Goal: Task Accomplishment & Management: Manage account settings

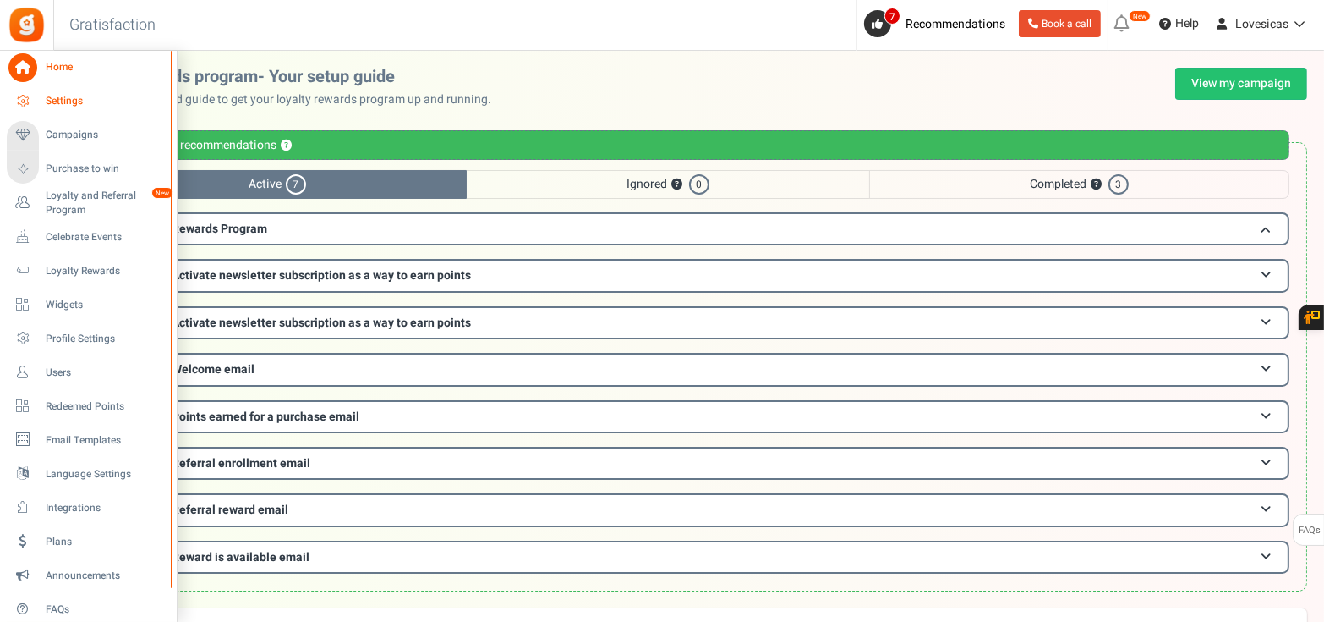
click at [39, 111] on link "Settings" at bounding box center [88, 101] width 162 height 29
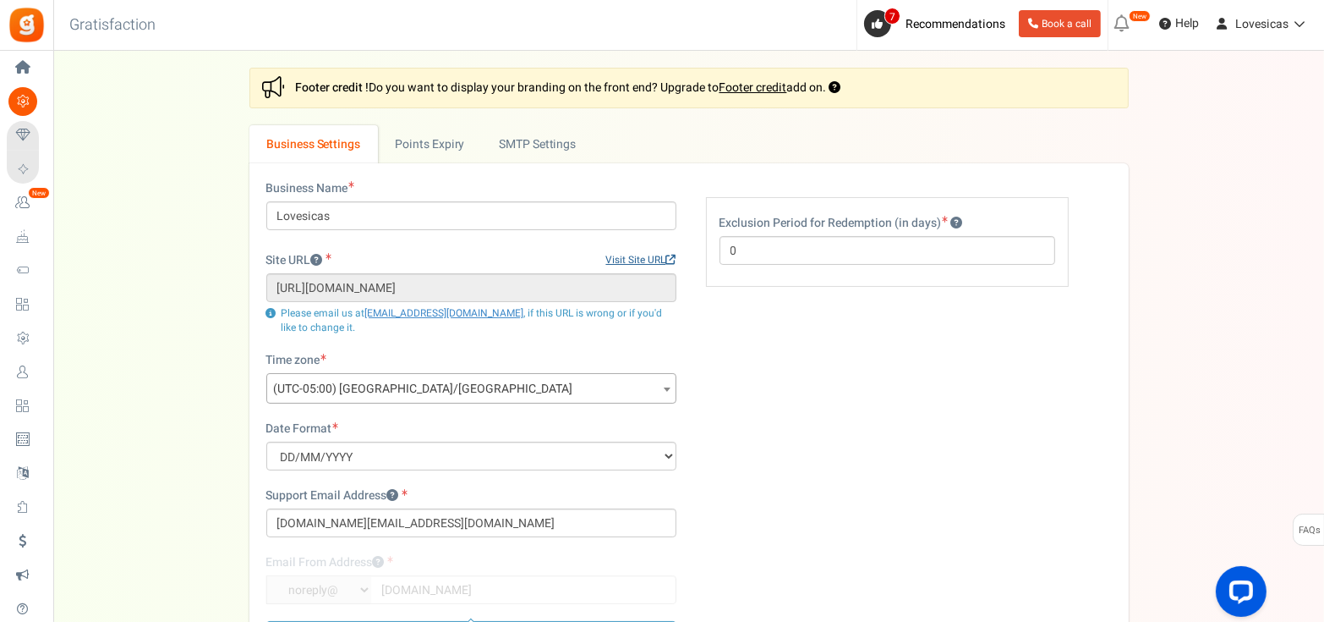
click at [619, 257] on link "Visit Site URL" at bounding box center [641, 260] width 70 height 14
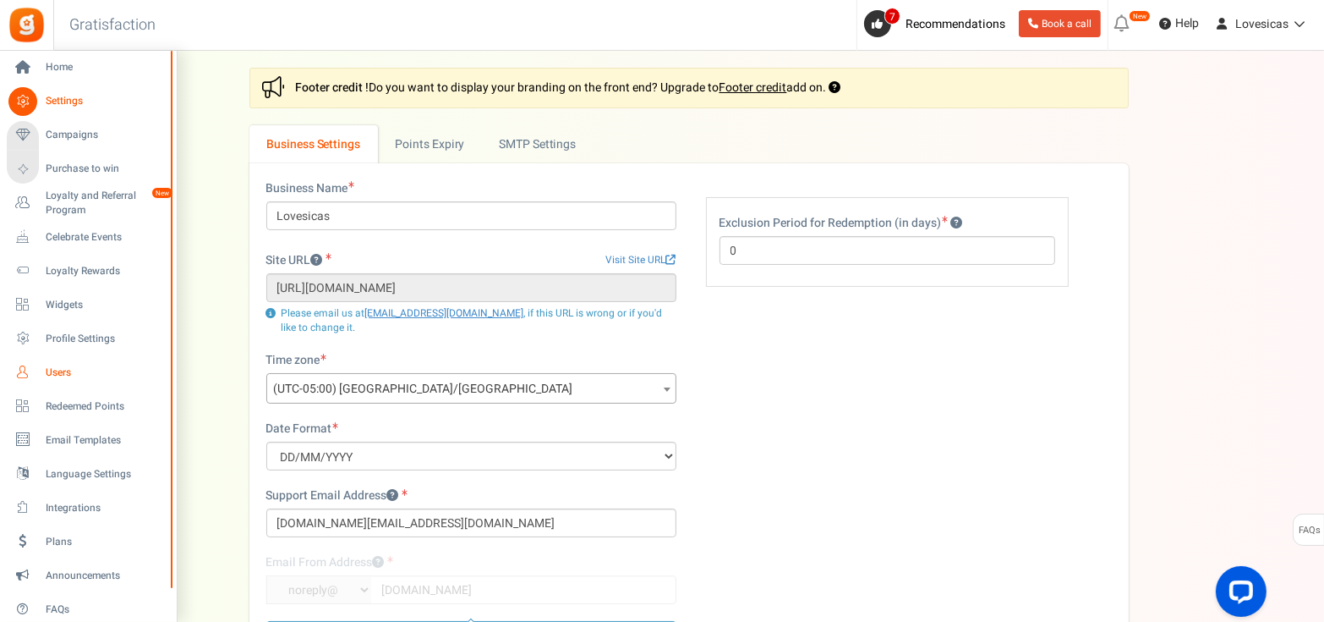
click at [51, 365] on span "Users" at bounding box center [105, 372] width 118 height 14
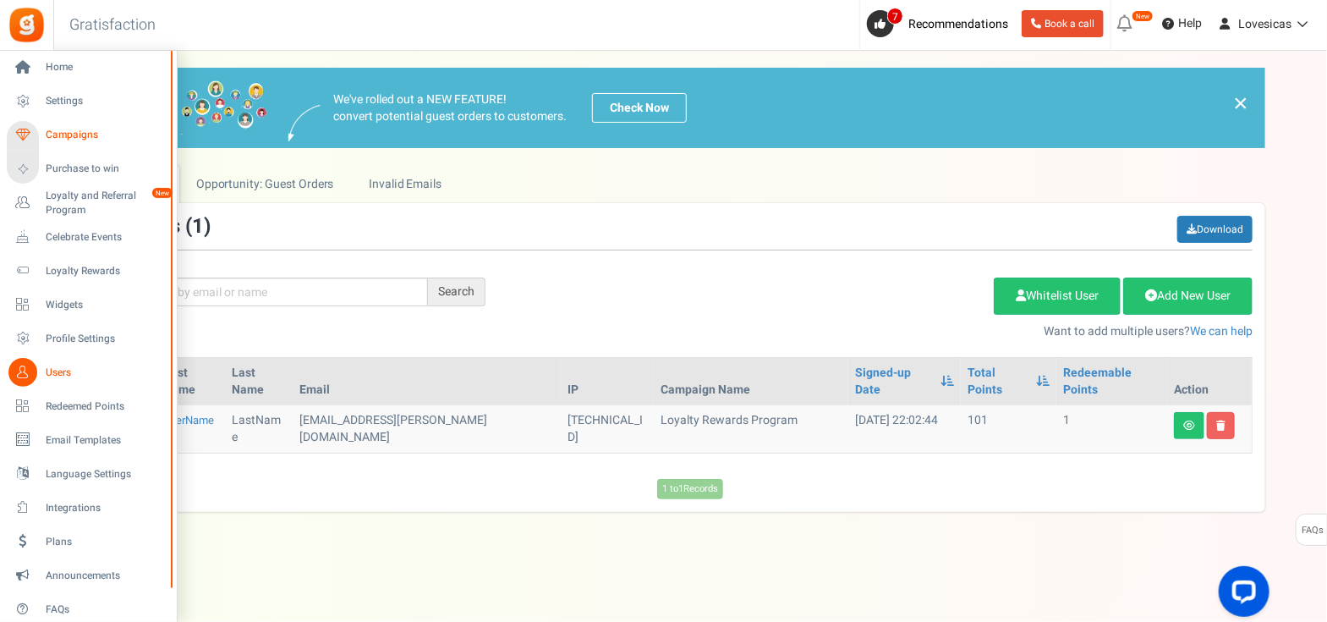
click at [95, 135] on span "Campaigns" at bounding box center [105, 135] width 118 height 14
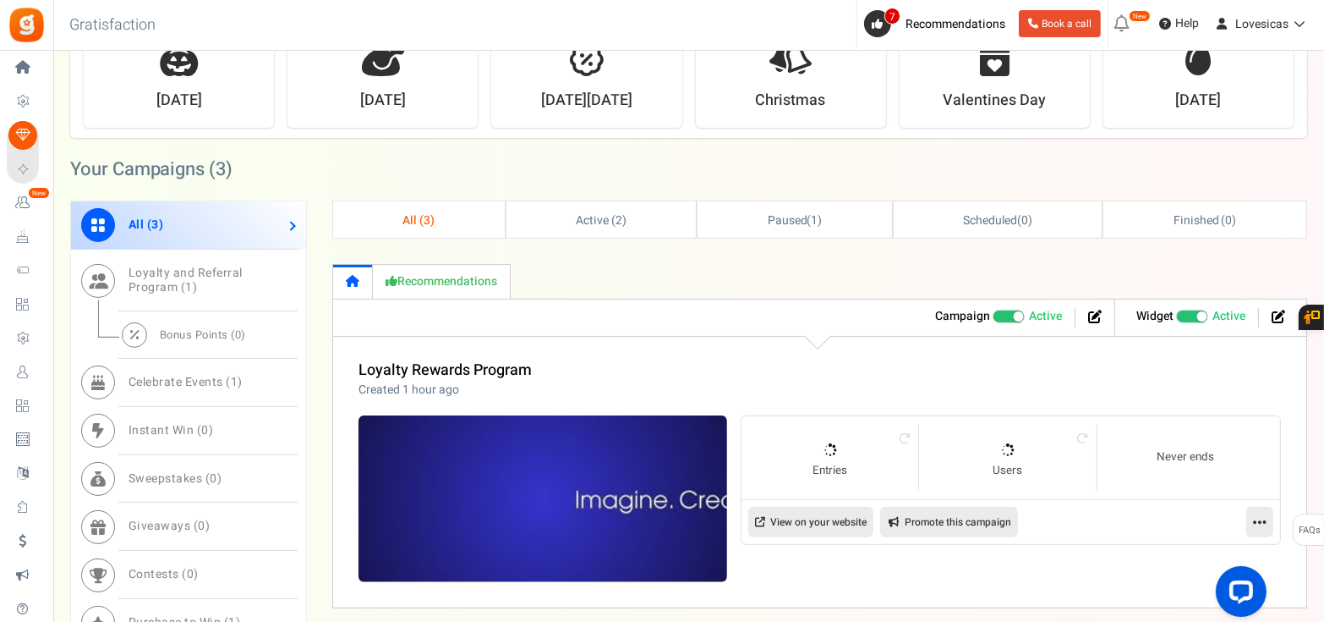
scroll to position [634, 0]
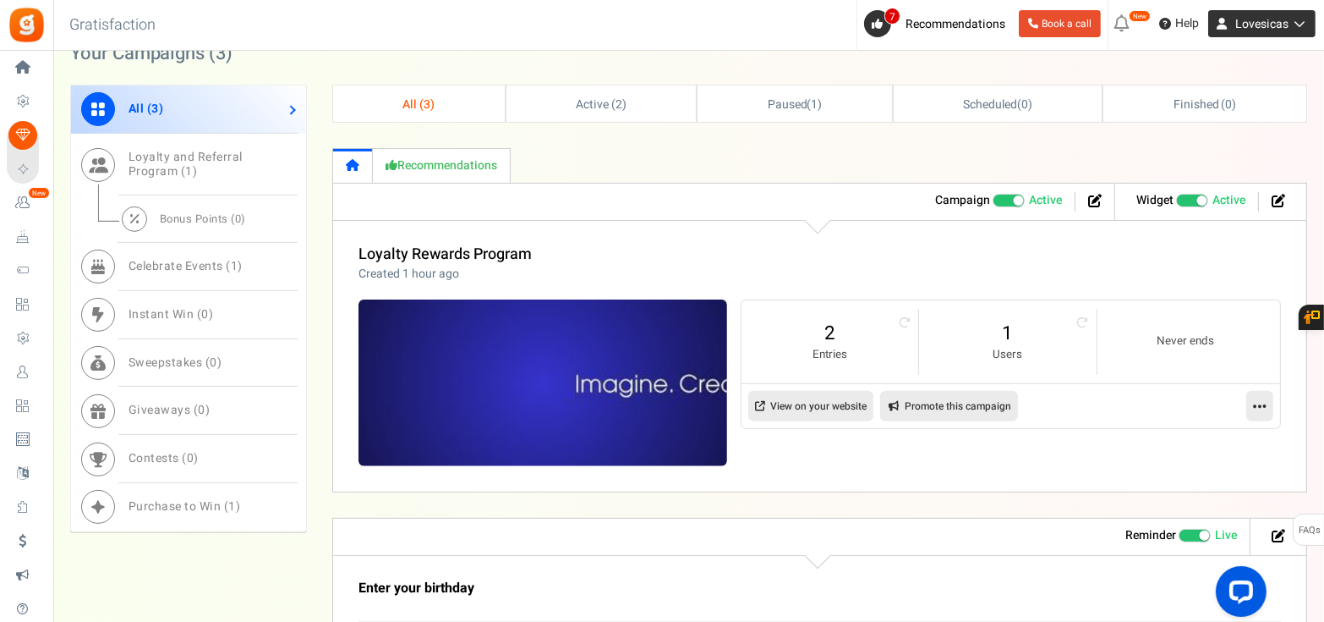
click at [1250, 27] on span "Lovesicas" at bounding box center [1262, 24] width 53 height 18
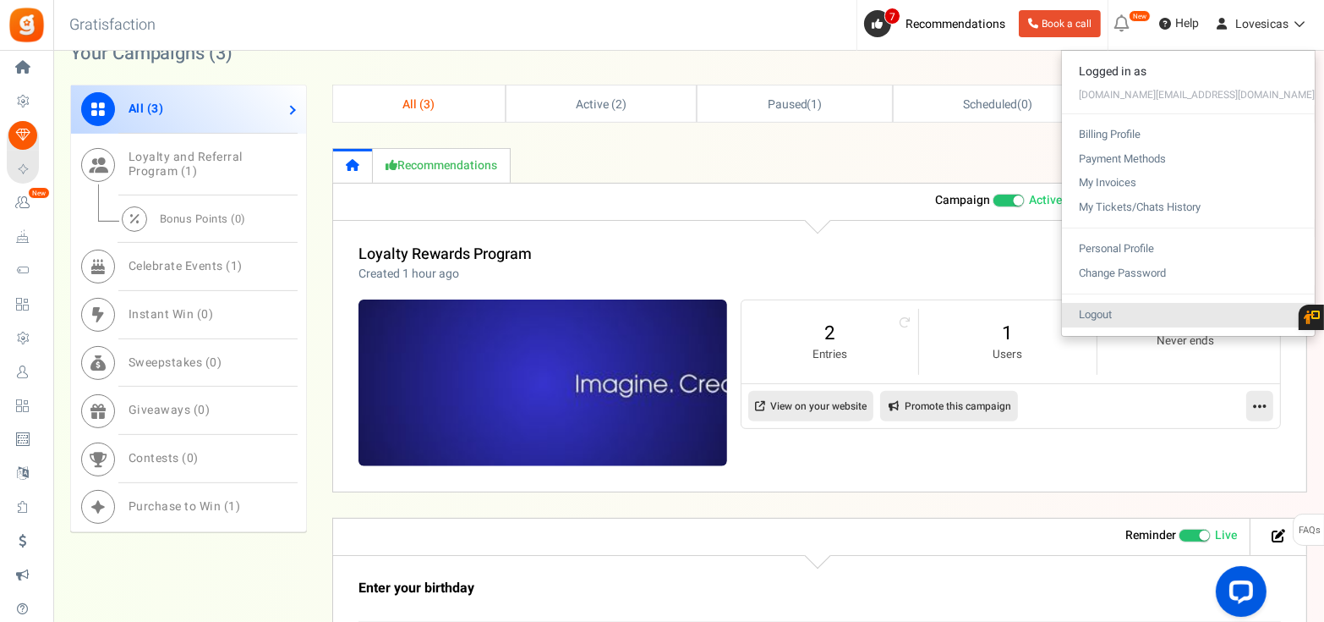
click at [1230, 310] on link "Logout" at bounding box center [1188, 315] width 253 height 25
